Goal: Transaction & Acquisition: Obtain resource

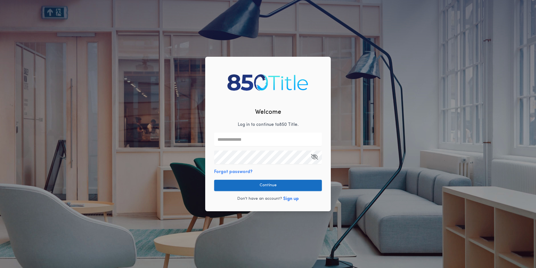
type input "**********"
click at [266, 188] on button "Continue" at bounding box center [268, 184] width 108 height 11
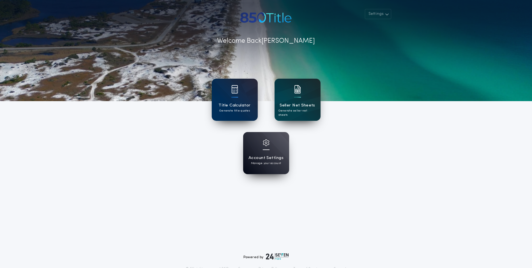
click at [305, 101] on div "Seller Net Sheets Generate seller net sheets" at bounding box center [298, 100] width 46 height 42
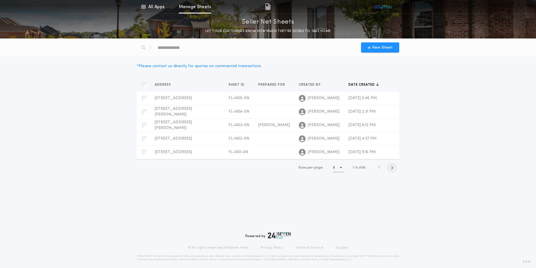
click at [391, 170] on icon "button" at bounding box center [392, 167] width 3 height 4
click at [377, 170] on icon "button" at bounding box center [377, 167] width 3 height 4
click at [377, 51] on button "New Sheet" at bounding box center [380, 47] width 38 height 10
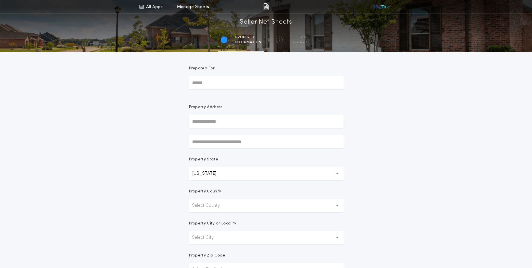
click at [230, 77] on input "Prepared For" at bounding box center [266, 82] width 155 height 13
click at [185, 7] on link "Manage Sheets" at bounding box center [193, 6] width 32 height 13
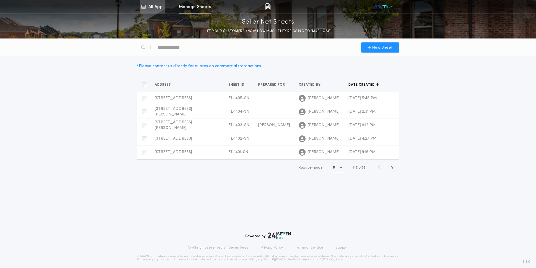
click at [159, 8] on link "All Apps" at bounding box center [152, 6] width 25 height 13
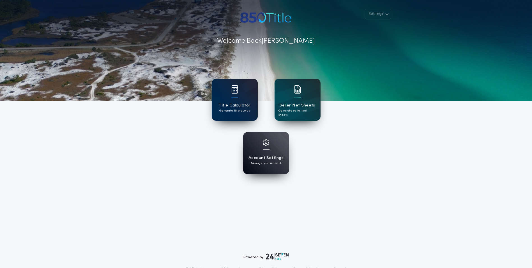
click at [239, 100] on div "Title Calculator Generate title quotes" at bounding box center [235, 100] width 46 height 42
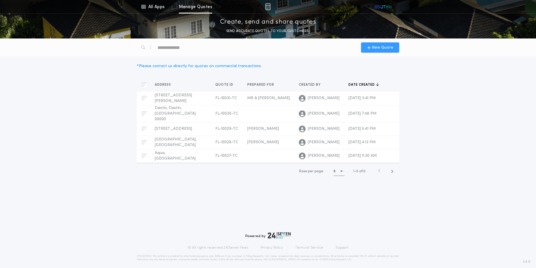
click at [373, 52] on div "New Quote" at bounding box center [380, 47] width 38 height 10
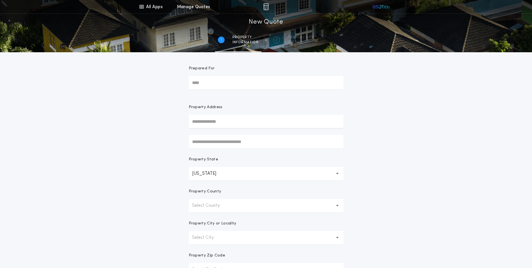
click at [263, 87] on input "Prepared For" at bounding box center [266, 82] width 155 height 13
type input "*****"
type input "**********"
click at [312, 201] on button "Select County" at bounding box center [266, 205] width 155 height 13
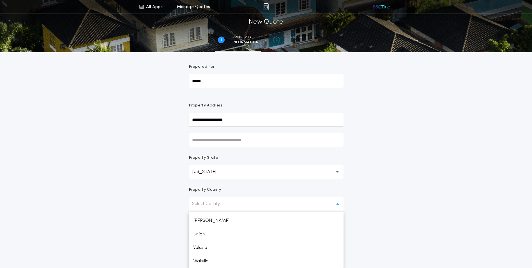
scroll to position [832, 0]
click at [214, 260] on p "Walton" at bounding box center [266, 260] width 155 height 13
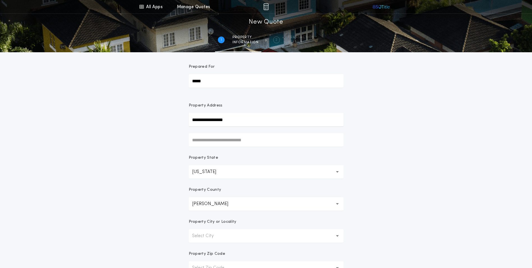
click at [208, 236] on p "Select City" at bounding box center [207, 235] width 31 height 7
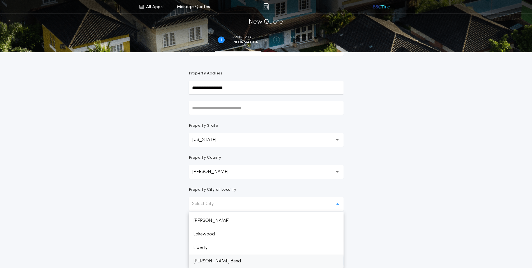
scroll to position [361, 0]
click at [214, 259] on p "Miramar Beach" at bounding box center [266, 260] width 155 height 13
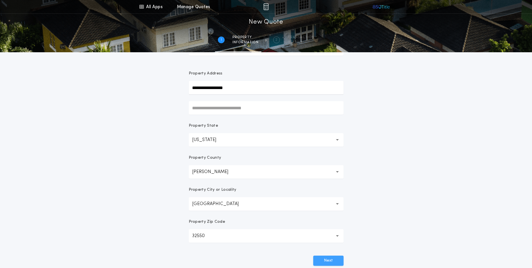
click at [320, 258] on button "Next" at bounding box center [328, 260] width 30 height 10
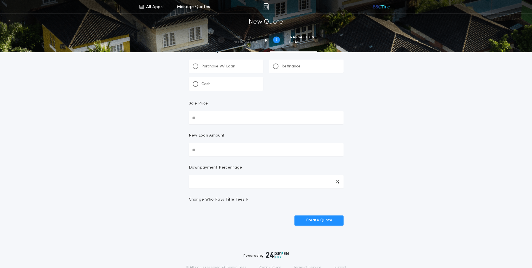
scroll to position [0, 0]
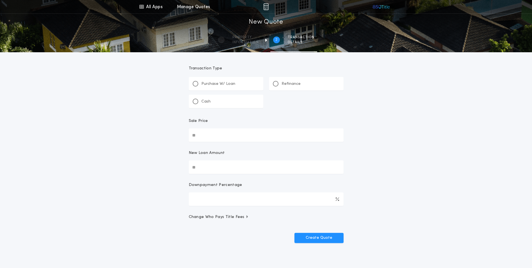
click at [213, 101] on div "Cash" at bounding box center [226, 101] width 75 height 13
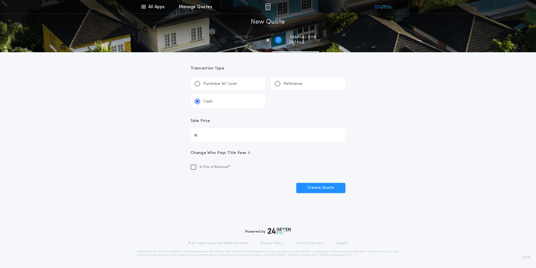
click at [236, 134] on input "Sale Price" at bounding box center [268, 134] width 155 height 13
type input "**********"
click at [192, 167] on icon at bounding box center [194, 167] width 4 height 4
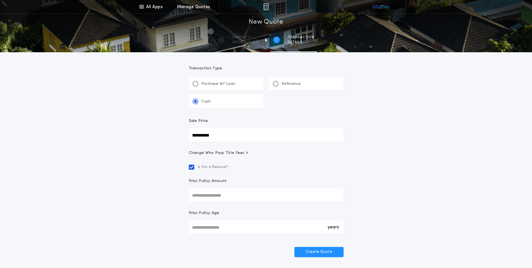
click at [209, 195] on input "Prior Policy Amount" at bounding box center [266, 194] width 155 height 13
drag, startPoint x: 218, startPoint y: 194, endPoint x: 229, endPoint y: 186, distance: 13.7
click at [218, 194] on input "Prior Policy Amount" at bounding box center [266, 194] width 155 height 13
type input "**********"
click at [211, 224] on div "years *" at bounding box center [266, 226] width 155 height 13
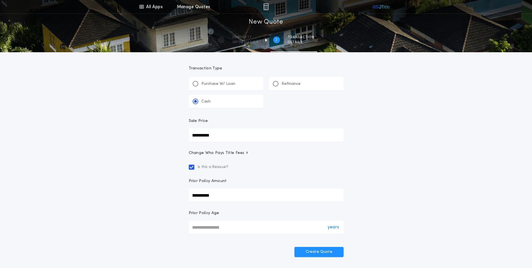
click at [211, 224] on input "*" at bounding box center [266, 226] width 155 height 13
type input "*"
click at [324, 254] on button "Create Quote" at bounding box center [318, 251] width 49 height 10
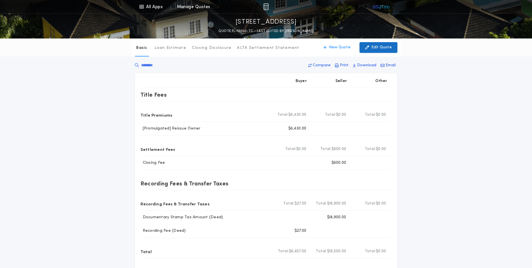
click at [380, 49] on p "Edit Quote" at bounding box center [381, 48] width 20 height 6
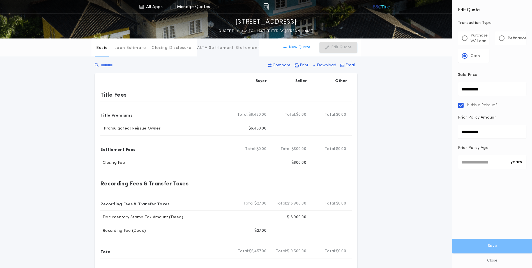
click at [204, 46] on p "ALTA Settlement Statement" at bounding box center [228, 48] width 62 height 6
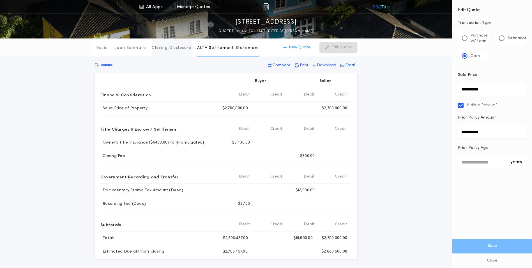
click at [163, 45] on p "Closing Disclosure" at bounding box center [172, 48] width 40 height 6
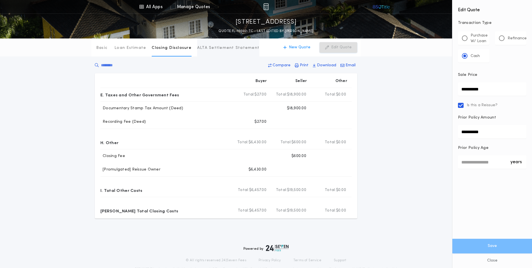
click at [214, 50] on p "ALTA Settlement Statement" at bounding box center [228, 48] width 62 height 6
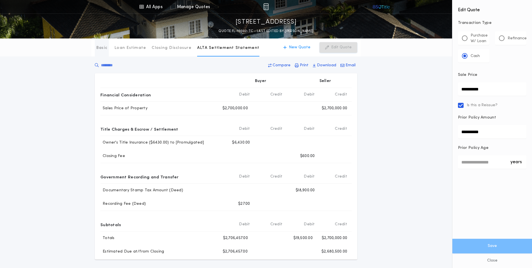
click at [100, 47] on p "Basic" at bounding box center [101, 48] width 11 height 6
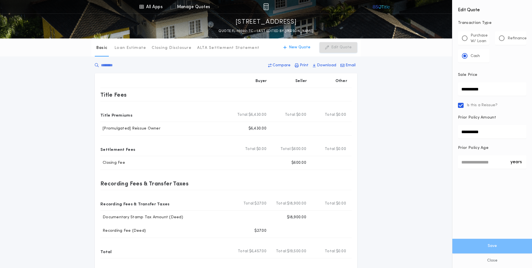
click at [388, 103] on div "Basic Loan Estimate Closing Disclosure ALTA Settlement Statement Basic New Quot…" at bounding box center [266, 168] width 532 height 261
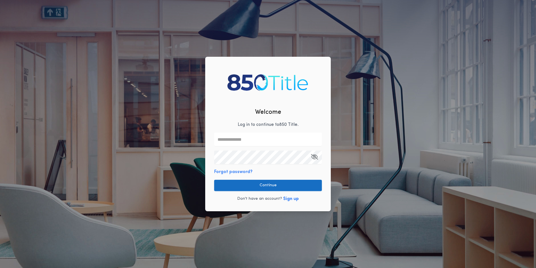
type input "**********"
click at [245, 187] on button "Continue" at bounding box center [268, 184] width 108 height 11
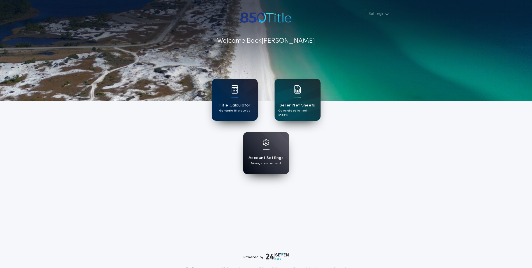
click at [240, 98] on div "Title Calculator Generate title quotes" at bounding box center [235, 100] width 46 height 42
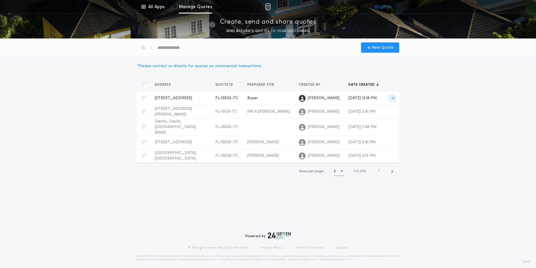
click at [247, 98] on span "Buyer" at bounding box center [252, 98] width 11 height 4
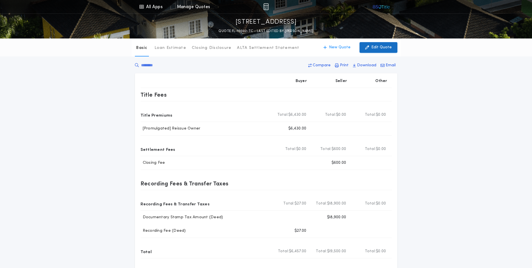
click at [370, 51] on button "Edit Quote" at bounding box center [378, 47] width 38 height 11
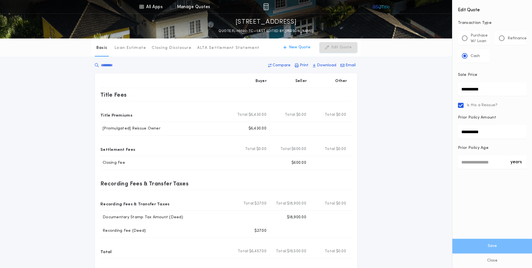
drag, startPoint x: 493, startPoint y: 87, endPoint x: 451, endPoint y: 77, distance: 43.1
click at [452, 82] on div "**********" at bounding box center [492, 134] width 80 height 268
type input "*******"
click at [462, 106] on icon at bounding box center [461, 105] width 4 height 4
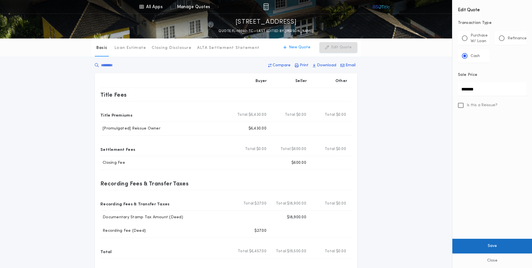
click at [489, 248] on button "Save" at bounding box center [492, 245] width 80 height 15
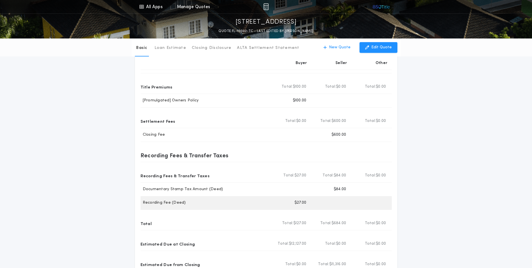
scroll to position [56, 0]
